Goal: Task Accomplishment & Management: Manage account settings

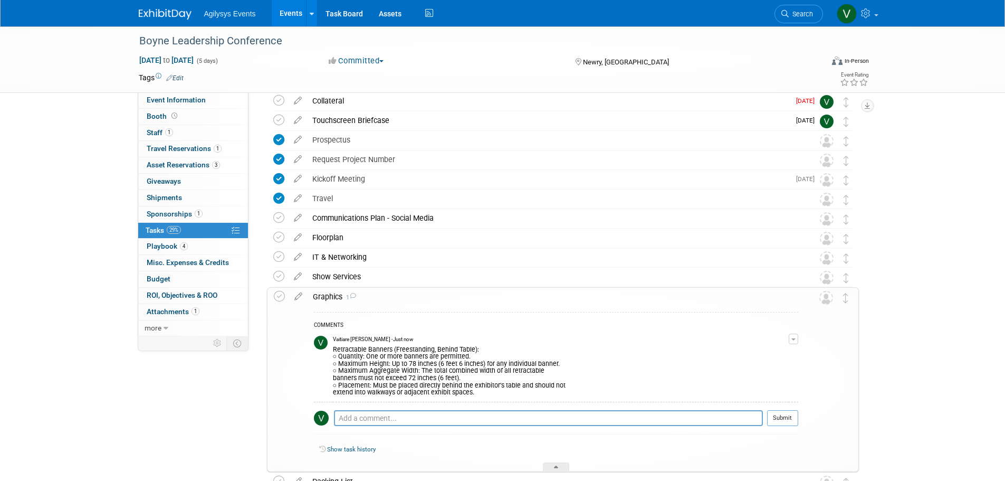
scroll to position [211, 0]
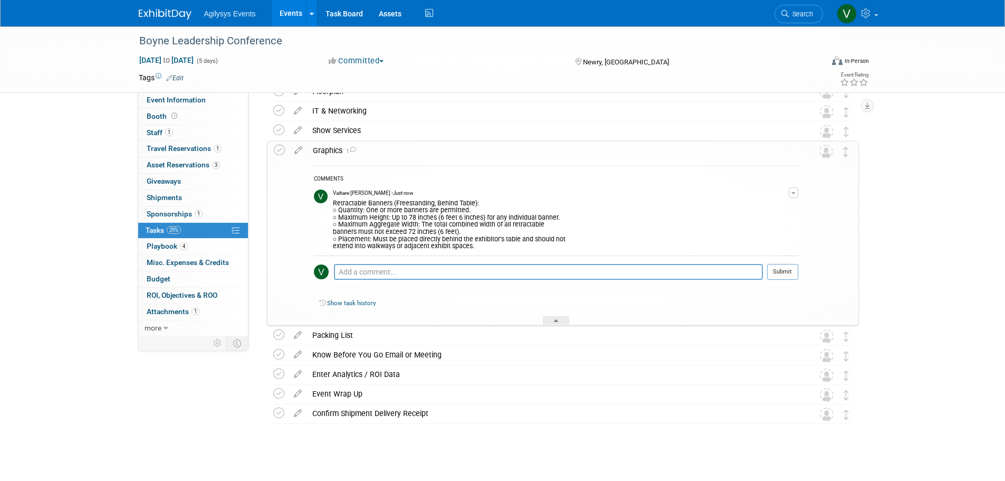
click at [489, 239] on div "Retractable Banners (Freestanding, Behind Table): ○ Quantity: One or more banne…" at bounding box center [561, 223] width 456 height 53
click at [328, 180] on div "COMMENTS" at bounding box center [556, 179] width 484 height 11
click at [368, 219] on div "Retractable Banners (Freestanding, Behind Table): ○ Quantity: One or more banne…" at bounding box center [561, 223] width 456 height 53
click at [727, 237] on div "Retractable Banners (Freestanding, Behind Table): ○ Quantity: One or more banne…" at bounding box center [561, 223] width 456 height 53
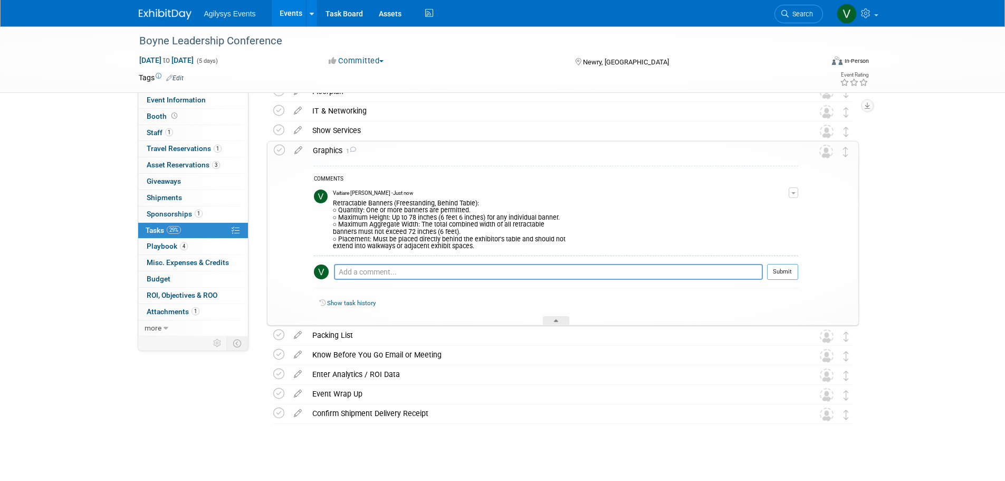
click at [319, 175] on div "COMMENTS" at bounding box center [556, 179] width 484 height 11
click at [359, 200] on div "Retractable Banners (Freestanding, Behind Table): ○ Quantity: One or more banne…" at bounding box center [561, 223] width 456 height 53
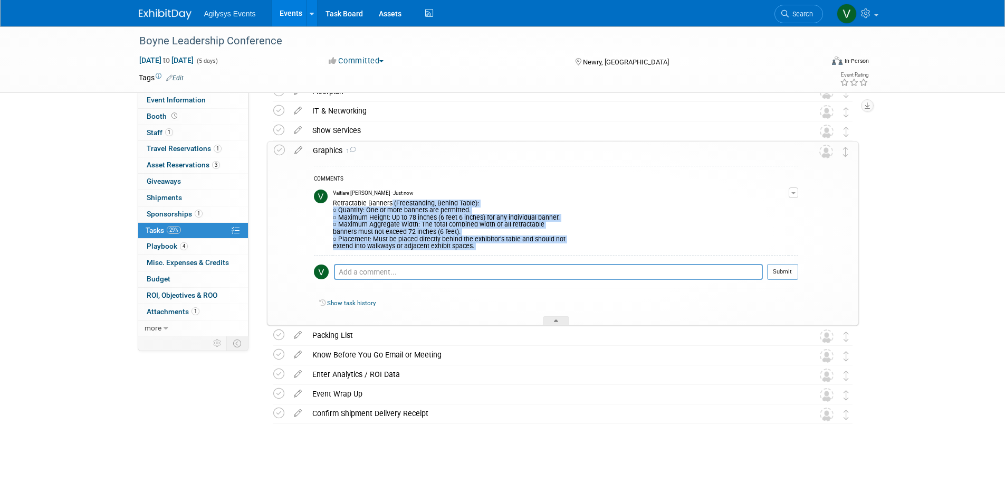
drag, startPoint x: 341, startPoint y: 205, endPoint x: 467, endPoint y: 256, distance: 136.5
click at [467, 256] on div "COMMENTS Vaitiare [PERSON_NAME] - Just now Retractable Banners (Freestanding, B…" at bounding box center [556, 230] width 484 height 128
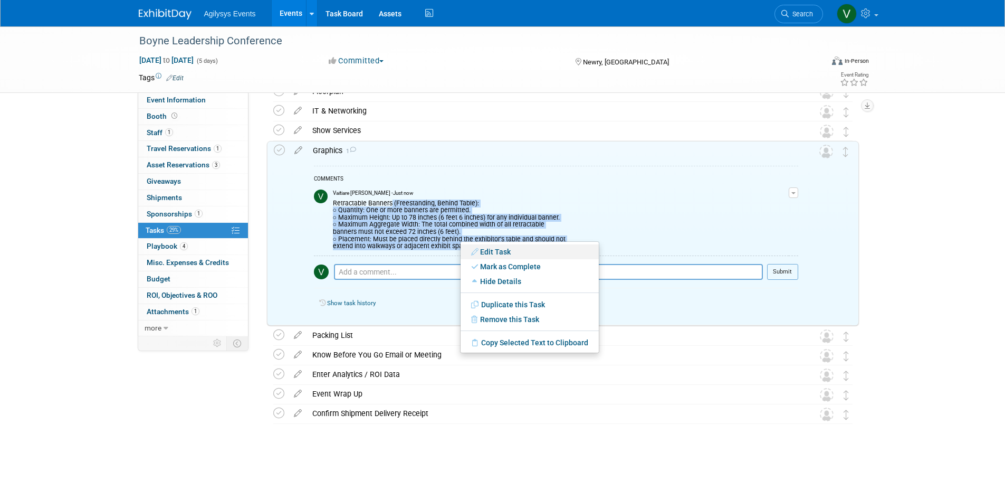
click at [492, 253] on link "Edit Task" at bounding box center [529, 251] width 138 height 15
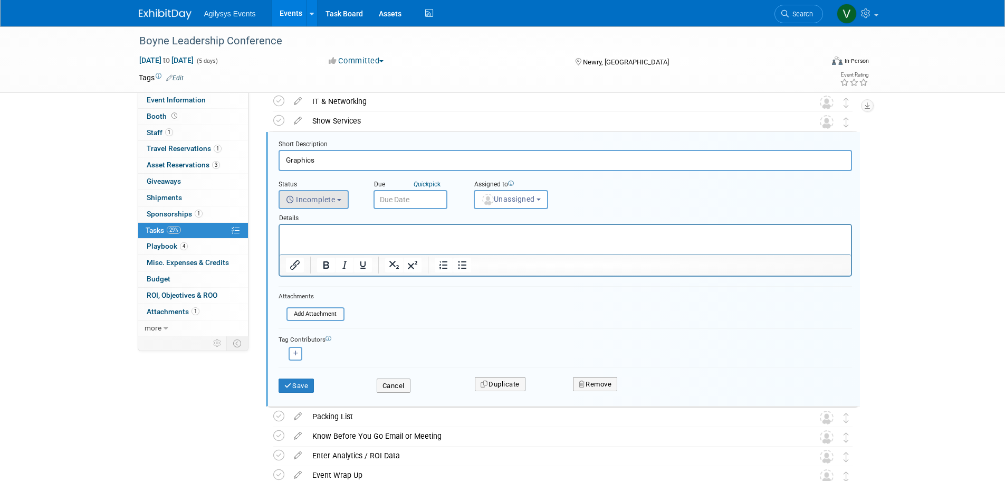
scroll to position [204, 0]
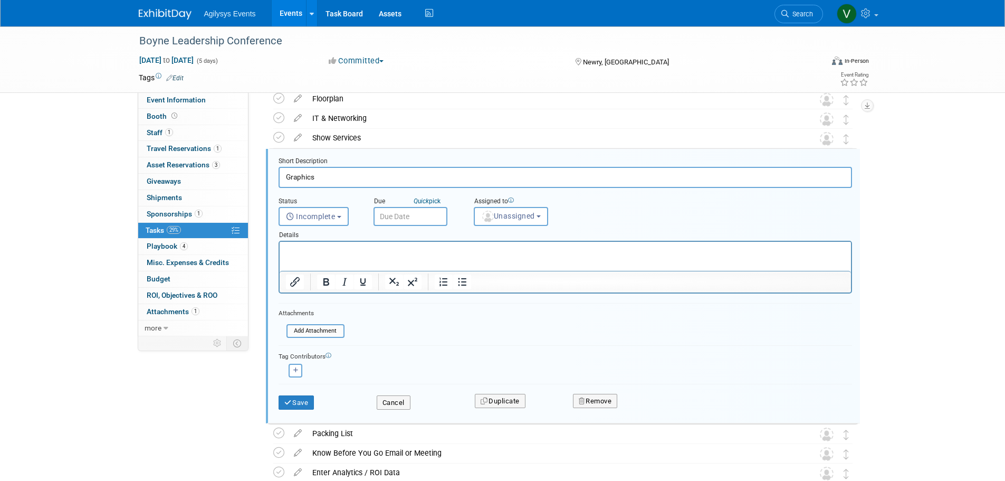
click at [578, 282] on div at bounding box center [565, 281] width 571 height 17
click at [571, 346] on div "Tag Contributors [PERSON_NAME] remove" at bounding box center [564, 361] width 573 height 32
click at [841, 167] on input "Graphics" at bounding box center [564, 177] width 573 height 21
click at [907, 278] on div "Boyne Leadership Conference [DATE] to [DATE] (5 days) [DATE] to [DATE] Committe…" at bounding box center [502, 204] width 1005 height 763
click at [393, 407] on button "Cancel" at bounding box center [394, 402] width 34 height 15
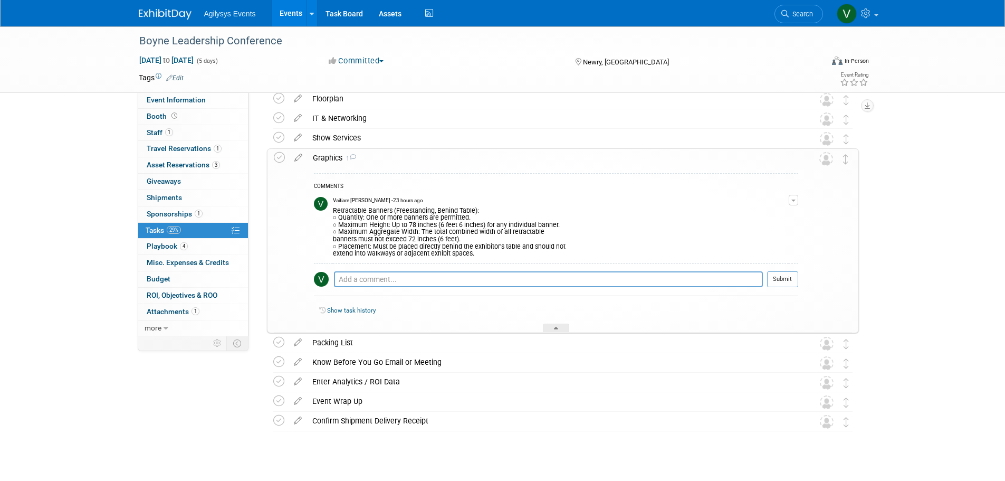
click at [795, 201] on button "button" at bounding box center [793, 200] width 9 height 11
click at [766, 214] on link "Edit Comment" at bounding box center [755, 215] width 83 height 15
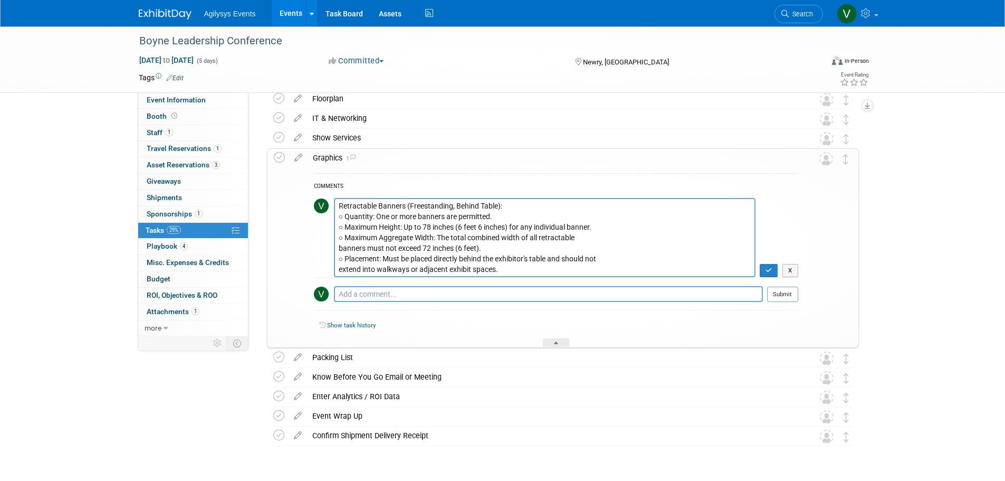
drag, startPoint x: 526, startPoint y: 270, endPoint x: 330, endPoint y: 200, distance: 208.2
click at [330, 200] on tr "Retractable Banners (Freestanding, Behind Table): ○ Quantity: One or more banne…" at bounding box center [556, 238] width 484 height 80
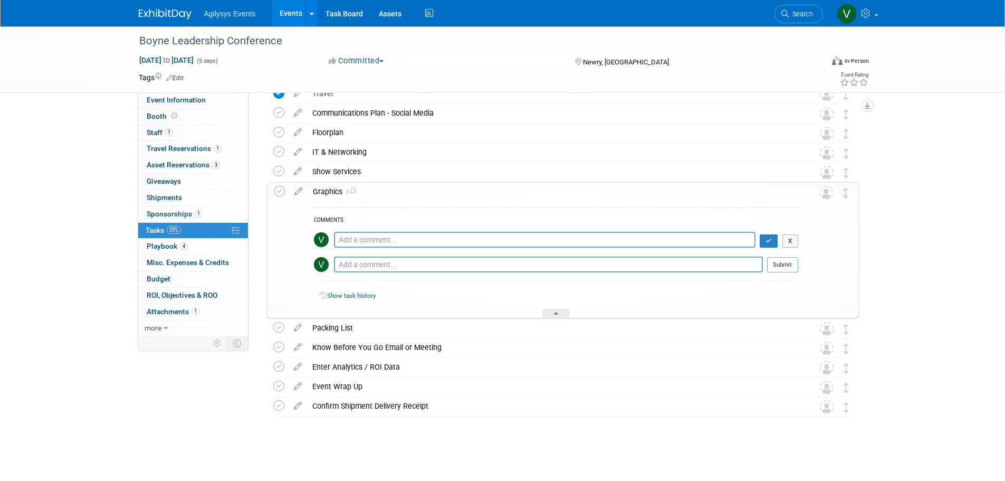
scroll to position [170, 0]
click at [770, 239] on icon "button" at bounding box center [768, 240] width 7 height 6
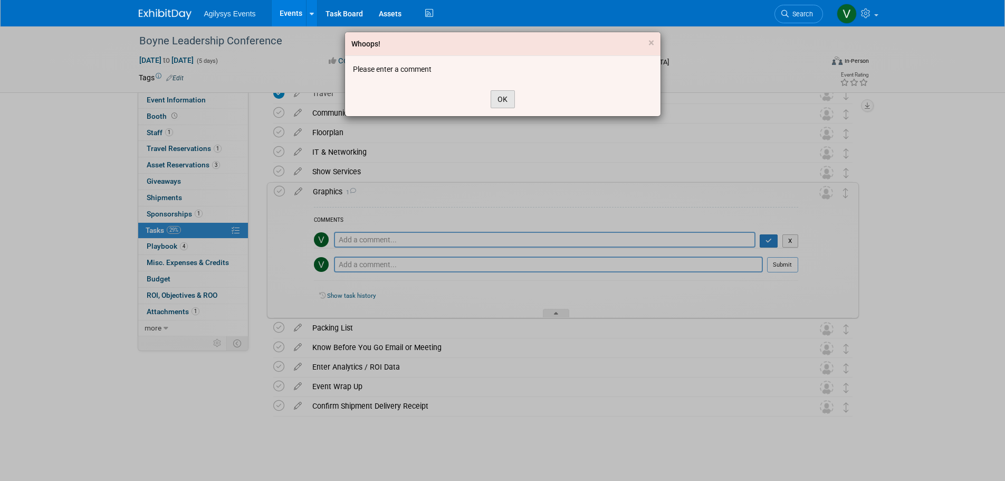
click at [505, 95] on button "OK" at bounding box center [503, 99] width 24 height 18
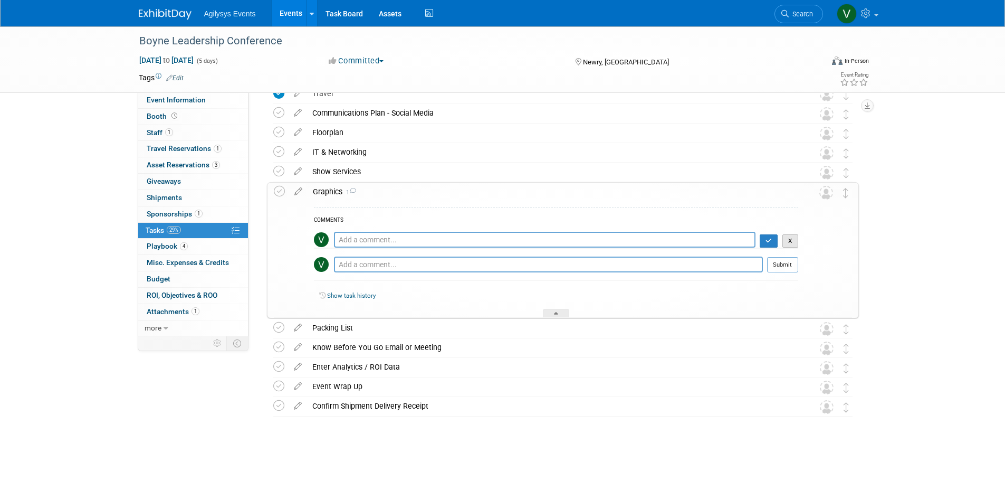
click at [792, 240] on button "X" at bounding box center [790, 241] width 16 height 14
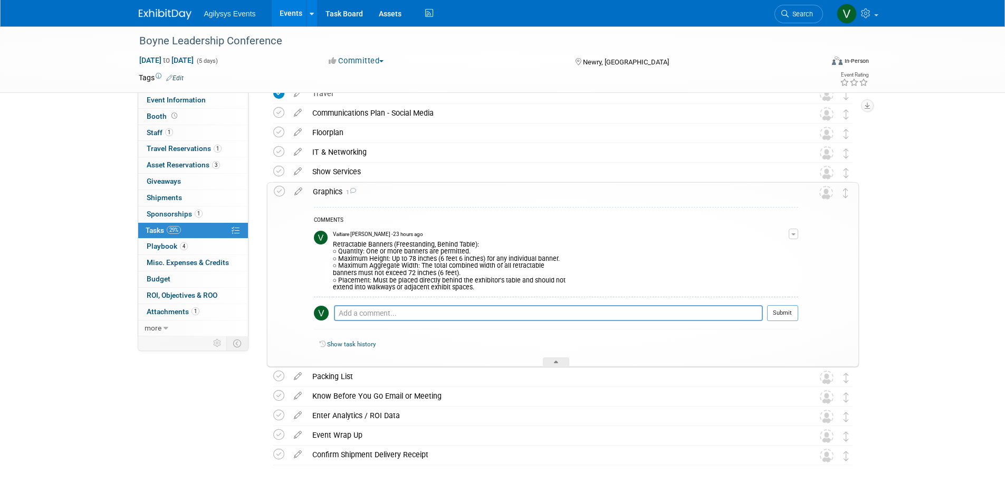
click at [795, 230] on button "button" at bounding box center [793, 233] width 9 height 11
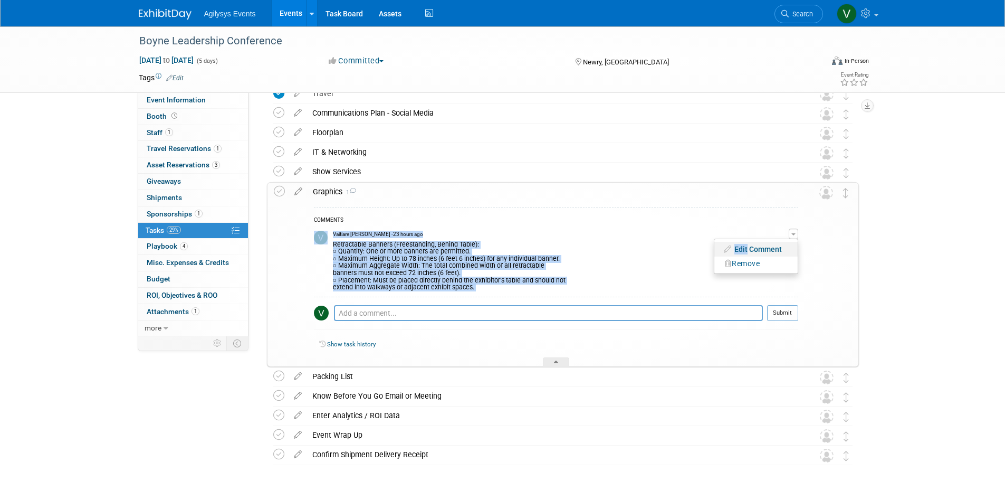
drag, startPoint x: 746, startPoint y: 251, endPoint x: 748, endPoint y: 264, distance: 13.8
click at [748, 264] on ul "Edit Comment Remove" at bounding box center [756, 255] width 84 height 35
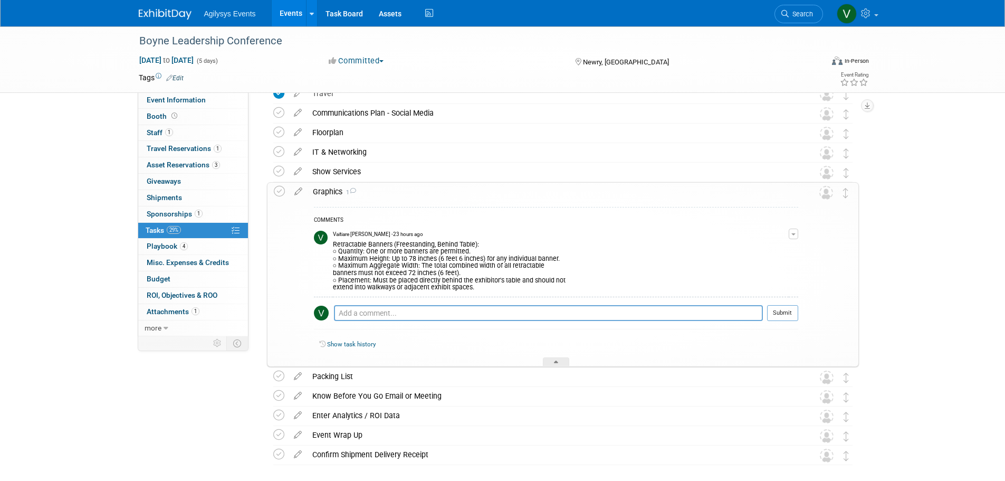
click at [748, 264] on div "Retractable Banners (Freestanding, Behind Table): ○ Quantity: One or more banne…" at bounding box center [561, 264] width 456 height 53
click at [795, 233] on button "button" at bounding box center [793, 233] width 9 height 11
click at [762, 263] on button "Remove" at bounding box center [742, 263] width 46 height 14
click at [732, 304] on link "Yes" at bounding box center [732, 307] width 31 height 17
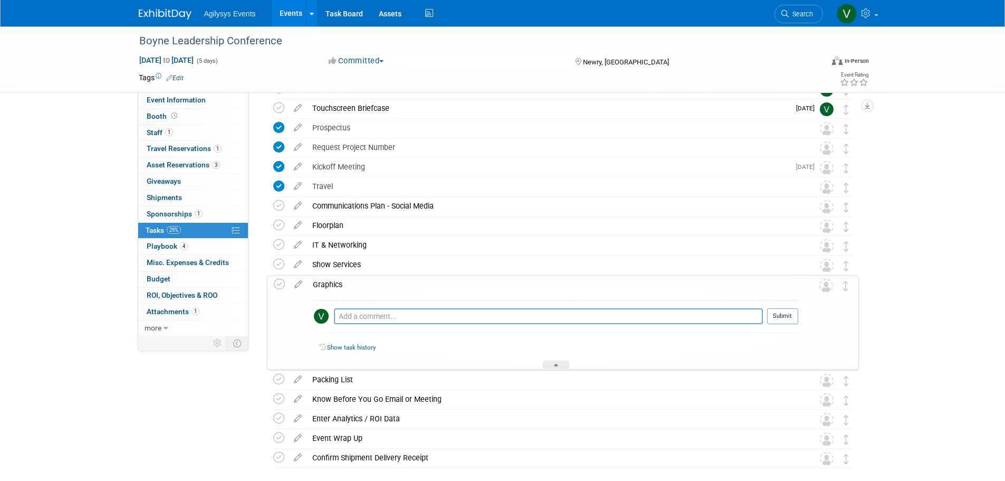
scroll to position [0, 0]
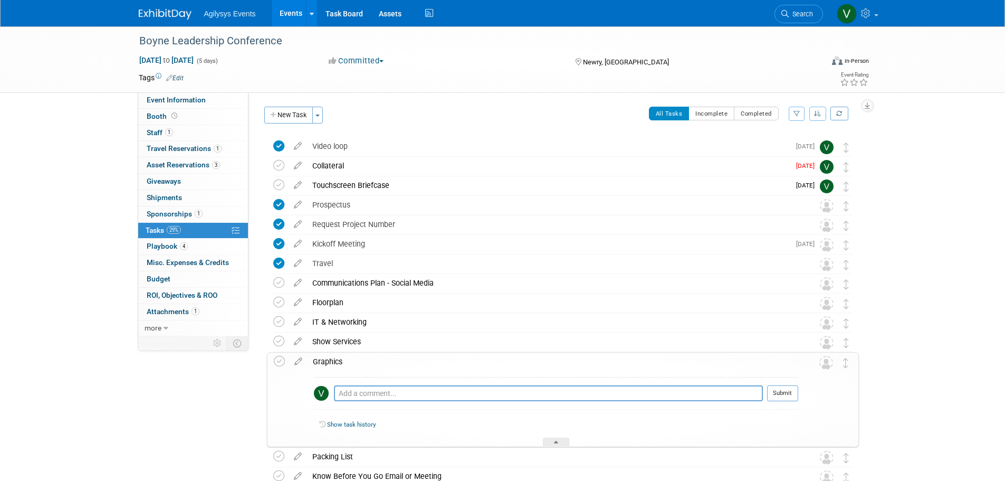
click at [220, 15] on span "Agilysys Events" at bounding box center [230, 13] width 52 height 8
click at [177, 14] on img at bounding box center [165, 14] width 53 height 11
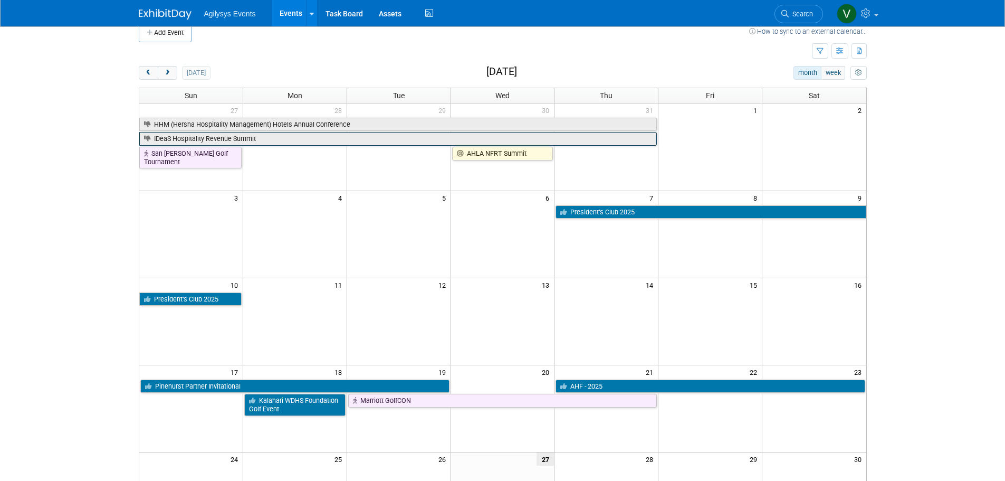
scroll to position [11, 0]
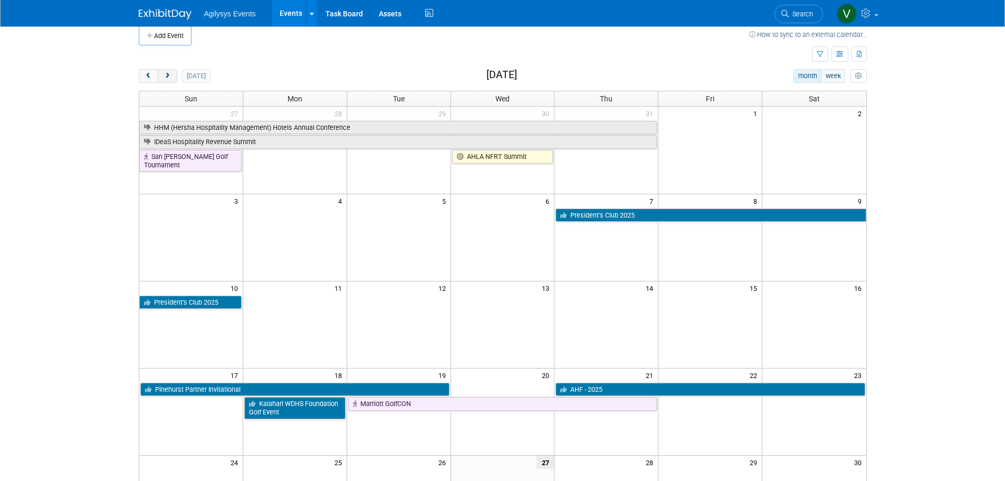
click at [172, 79] on button "next" at bounding box center [168, 76] width 20 height 14
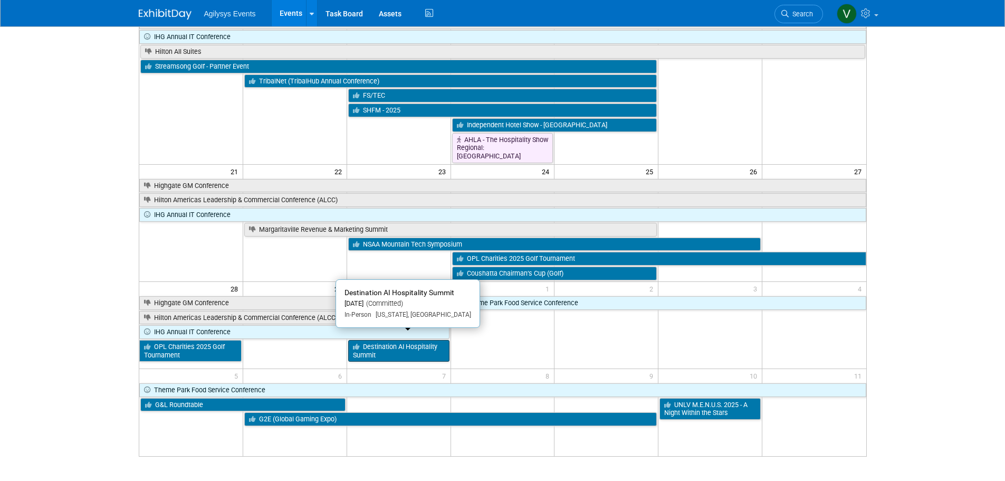
scroll to position [327, 0]
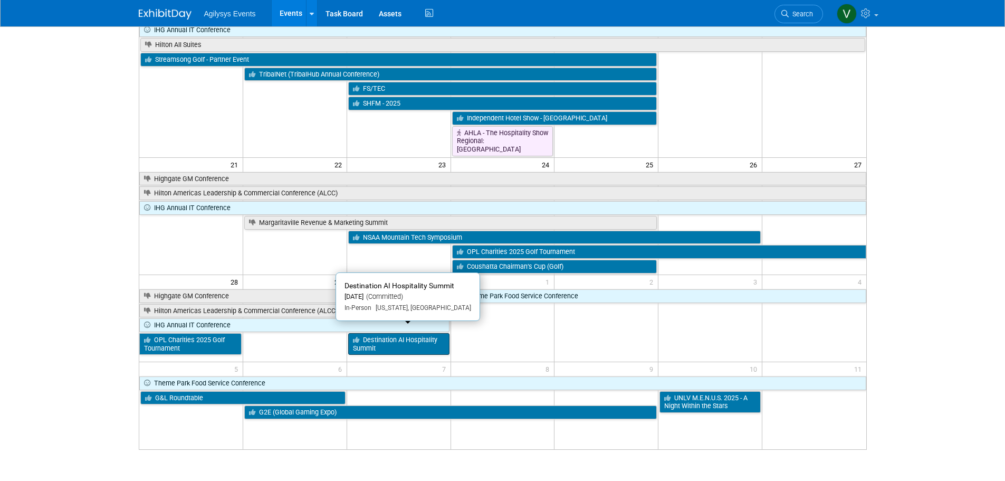
click at [405, 341] on link "Destination AI Hospitality Summit" at bounding box center [398, 344] width 101 height 22
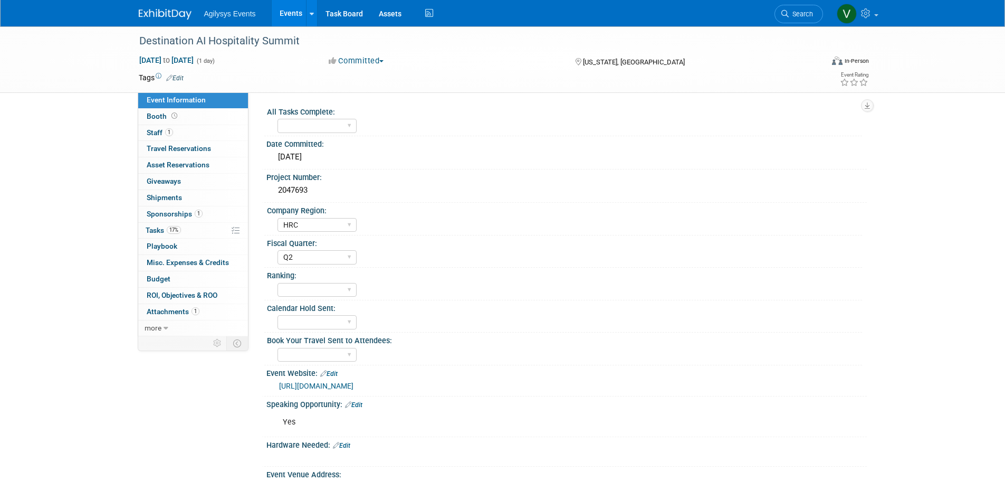
select select "HRC"
select select "Q2"
click at [172, 227] on span "17%" at bounding box center [174, 230] width 14 height 8
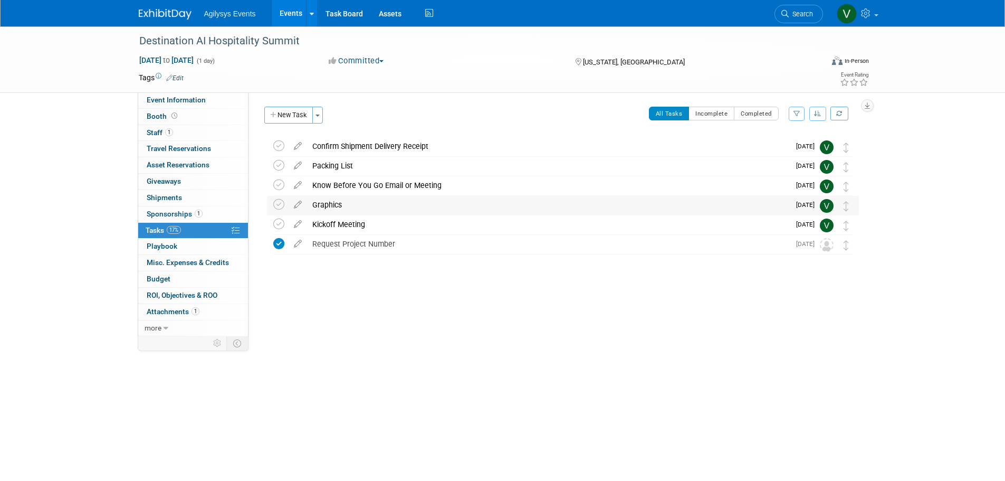
click at [322, 209] on div "Graphics" at bounding box center [548, 205] width 483 height 18
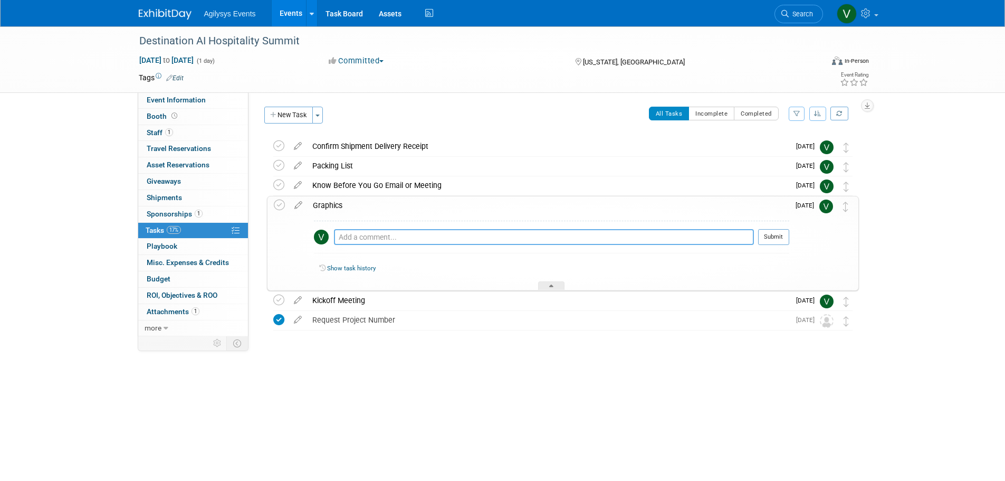
paste textarea "Retractable Banners (Freestanding, Behind Table): ○ Quantity: One or more banne…"
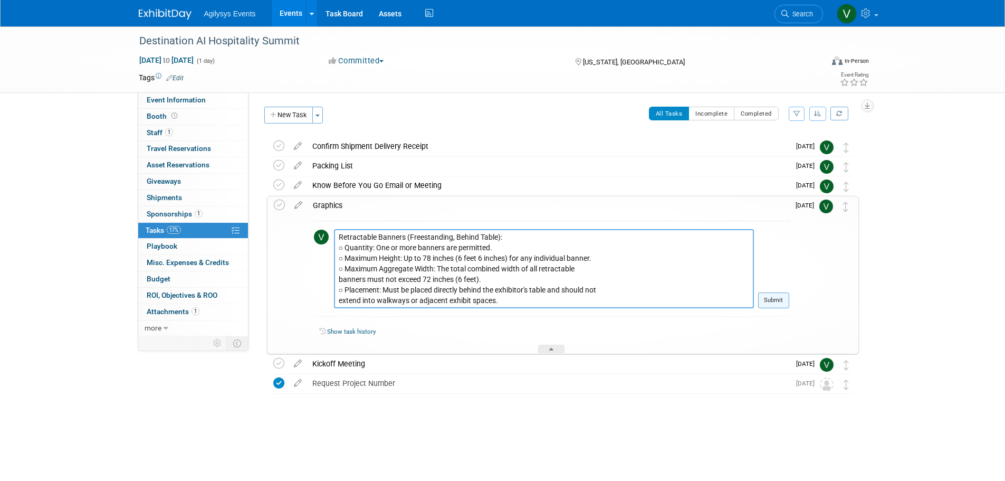
type textarea "Retractable Banners (Freestanding, Behind Table): ○ Quantity: One or more banne…"
click at [779, 295] on button "Submit" at bounding box center [773, 300] width 31 height 16
